Goal: Check status

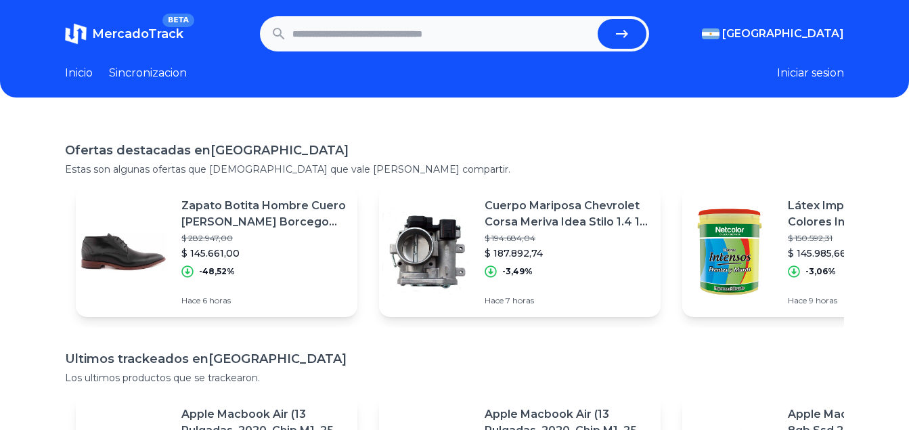
click at [360, 20] on input "text" at bounding box center [443, 34] width 301 height 30
paste input "**********"
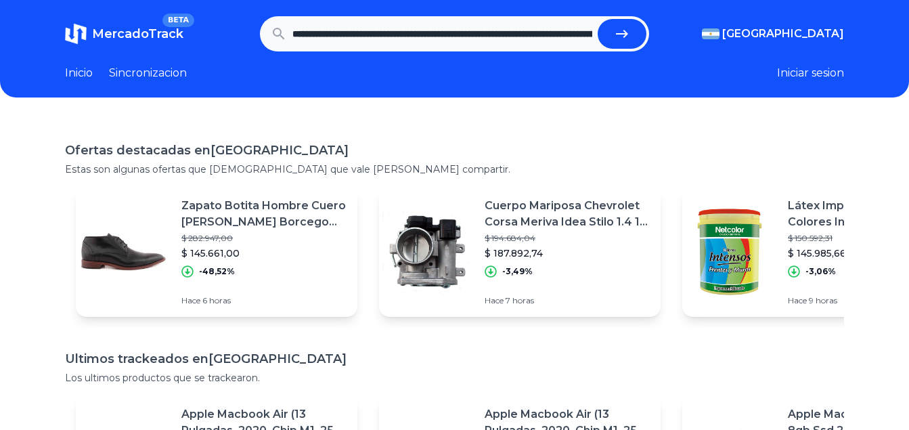
scroll to position [0, 741]
click at [603, 19] on button "submit" at bounding box center [627, 34] width 49 height 30
type input "**********"
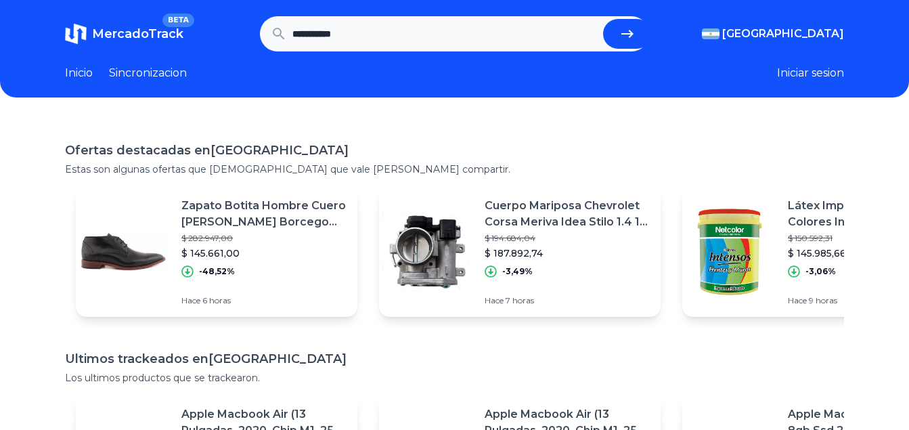
scroll to position [0, 0]
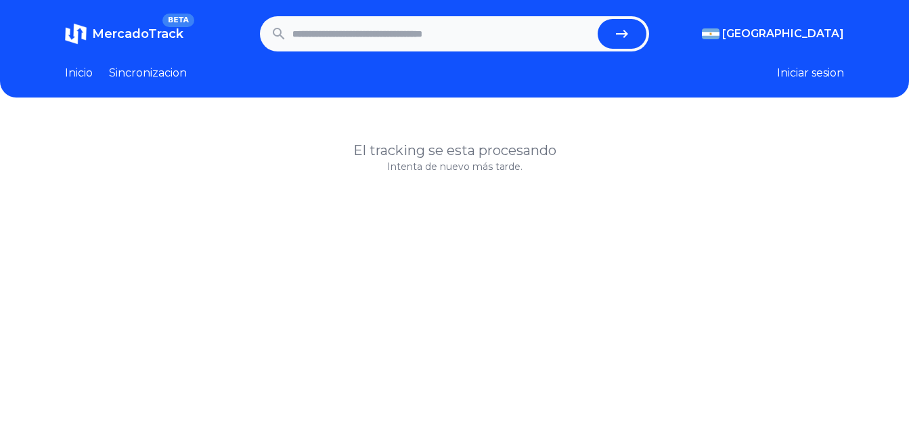
click at [475, 162] on p "Intenta de nuevo más tarde." at bounding box center [454, 167] width 779 height 14
click at [459, 29] on input "text" at bounding box center [443, 34] width 301 height 30
paste input "**********"
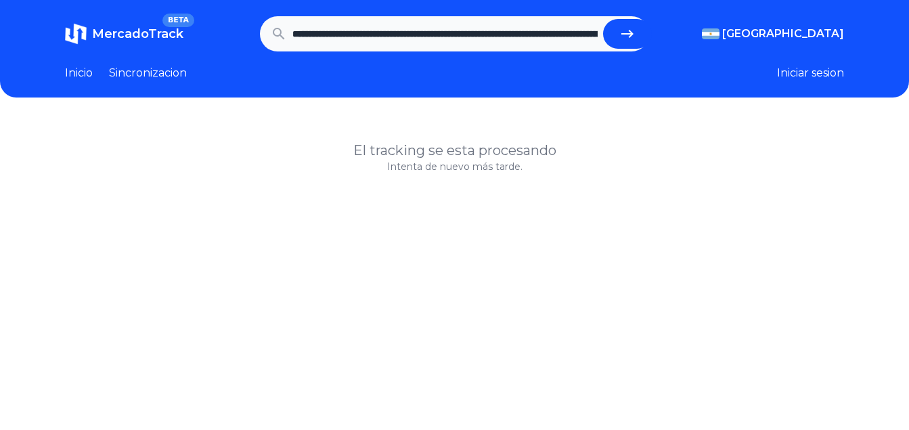
click at [630, 37] on icon "submit" at bounding box center [628, 34] width 16 height 16
type input "**********"
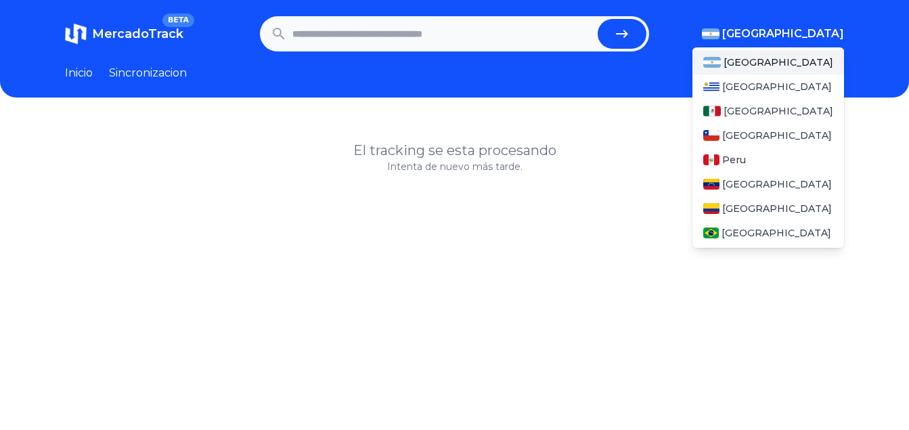
click at [806, 32] on span "[GEOGRAPHIC_DATA]" at bounding box center [784, 34] width 122 height 16
click at [734, 112] on div "[GEOGRAPHIC_DATA]" at bounding box center [769, 111] width 152 height 24
click at [819, 36] on span "[GEOGRAPHIC_DATA]" at bounding box center [784, 34] width 122 height 16
click at [767, 108] on span "[GEOGRAPHIC_DATA]" at bounding box center [779, 111] width 110 height 14
click at [737, 108] on span "[GEOGRAPHIC_DATA]" at bounding box center [779, 111] width 110 height 14
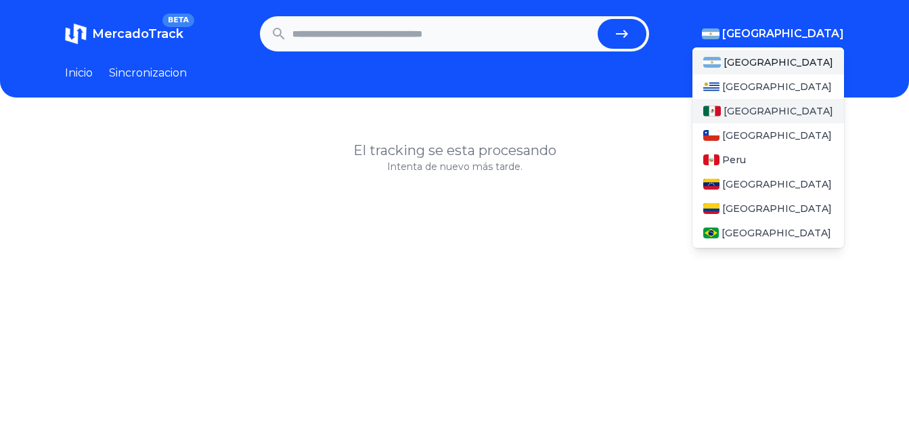
click at [751, 105] on span "[GEOGRAPHIC_DATA]" at bounding box center [779, 111] width 110 height 14
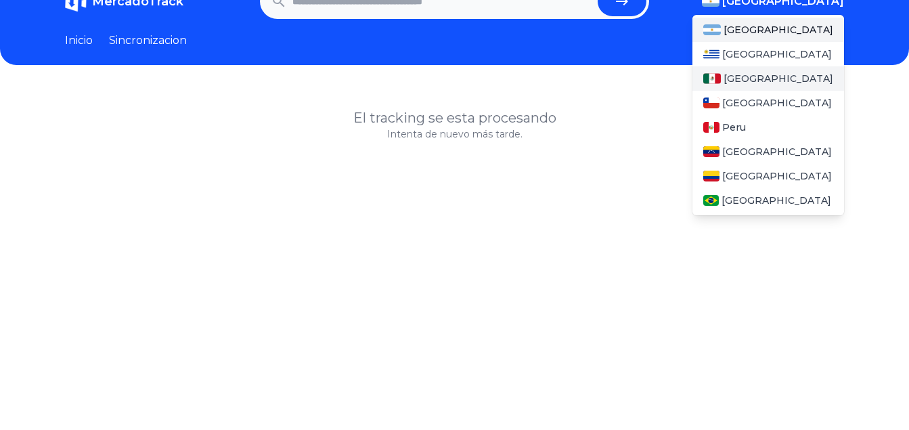
scroll to position [54, 0]
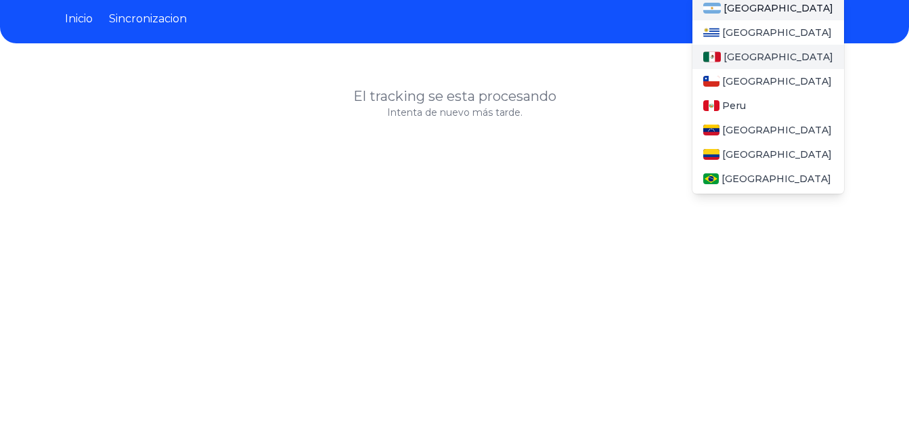
click at [744, 47] on div "[GEOGRAPHIC_DATA]" at bounding box center [769, 57] width 152 height 24
click at [744, 50] on span "[GEOGRAPHIC_DATA]" at bounding box center [779, 57] width 110 height 14
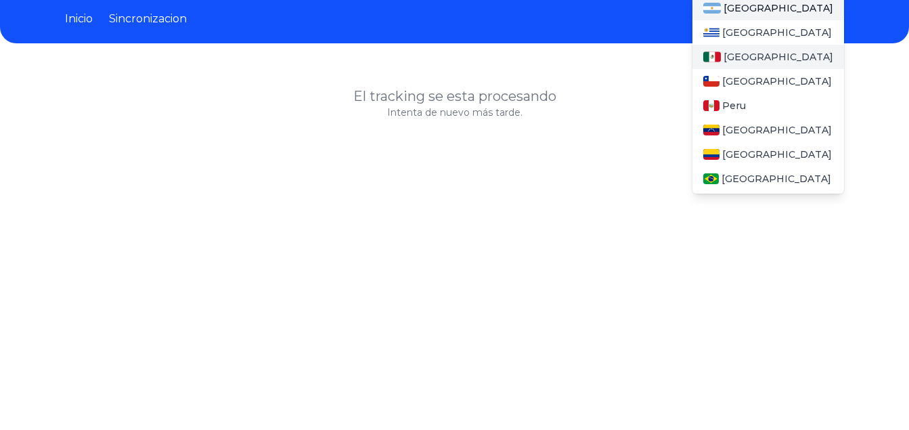
click at [693, 45] on link "[GEOGRAPHIC_DATA]" at bounding box center [769, 57] width 152 height 24
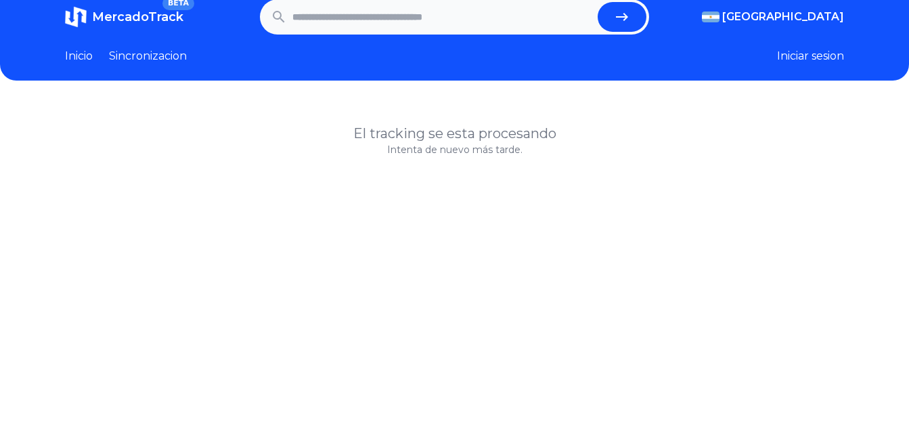
scroll to position [0, 0]
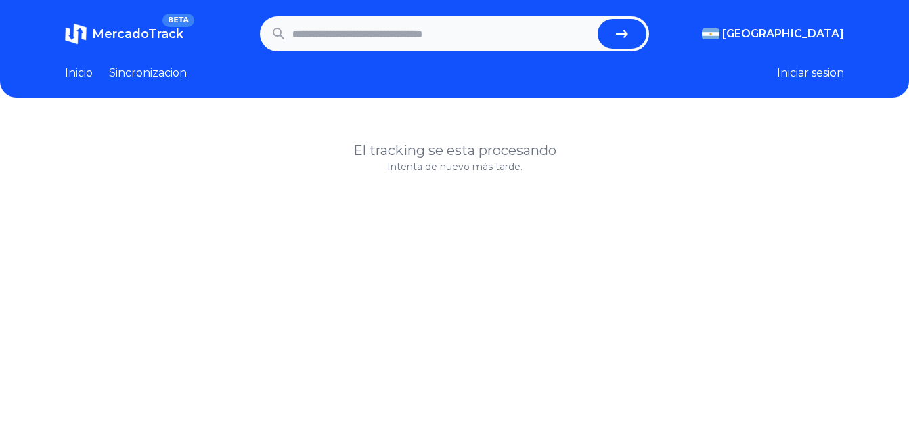
click at [777, 42] on section "MercadoTrack BETA [GEOGRAPHIC_DATA] [GEOGRAPHIC_DATA] [GEOGRAPHIC_DATA] [GEOGRA…" at bounding box center [454, 33] width 779 height 35
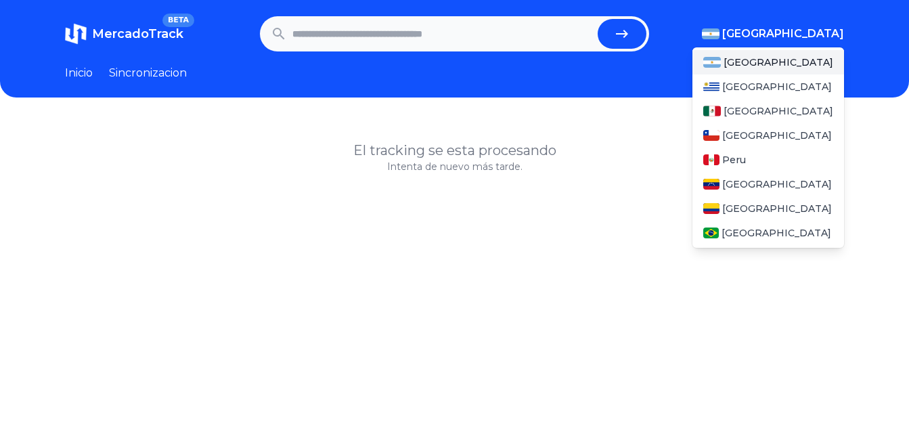
click at [720, 33] on img "button" at bounding box center [711, 33] width 18 height 11
click at [772, 106] on div "[GEOGRAPHIC_DATA]" at bounding box center [769, 111] width 152 height 24
